Goal: Navigation & Orientation: Find specific page/section

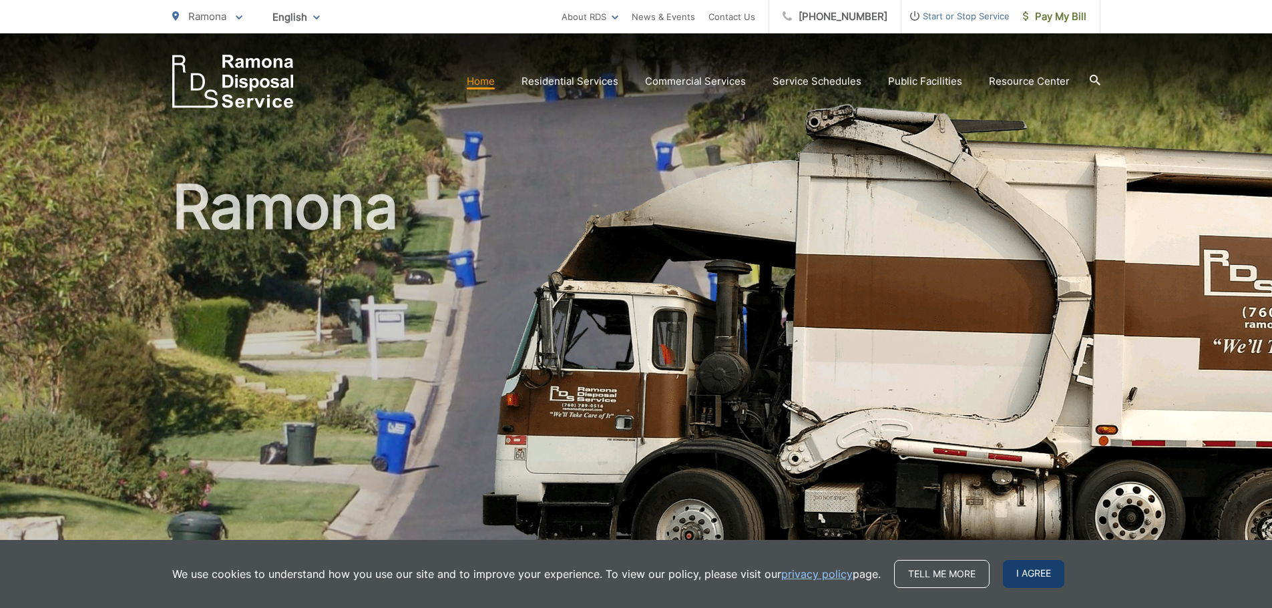
click at [1038, 575] on span "I agree" at bounding box center [1033, 574] width 61 height 28
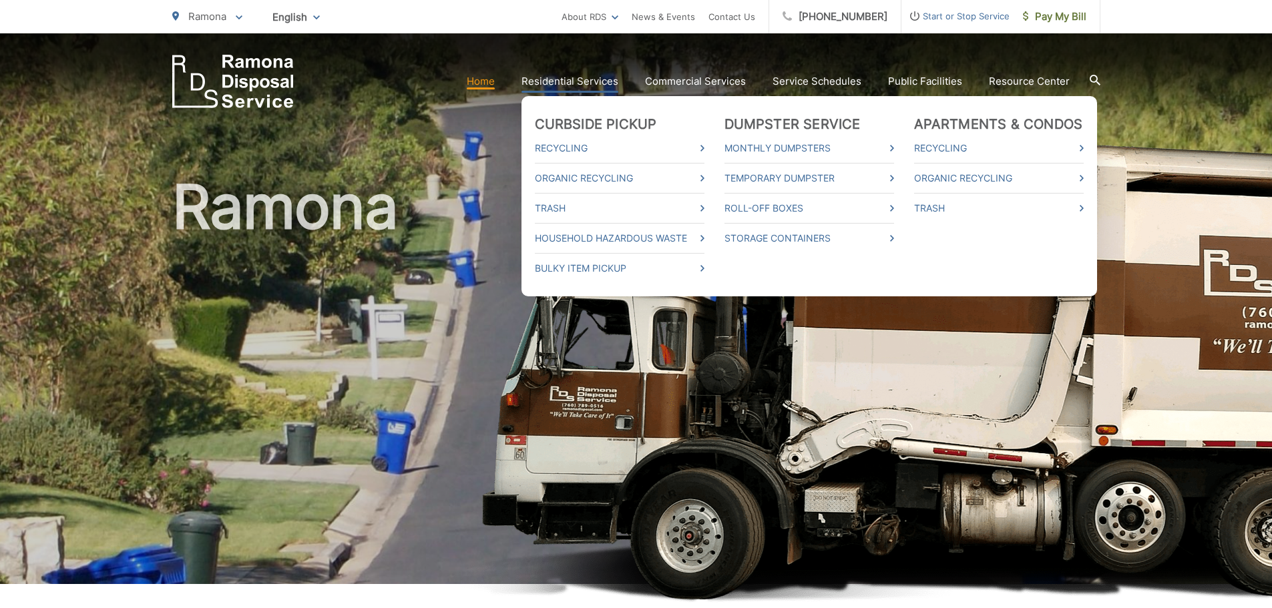
click at [574, 83] on link "Residential Services" at bounding box center [569, 81] width 97 height 16
